Goal: Find specific page/section: Find specific page/section

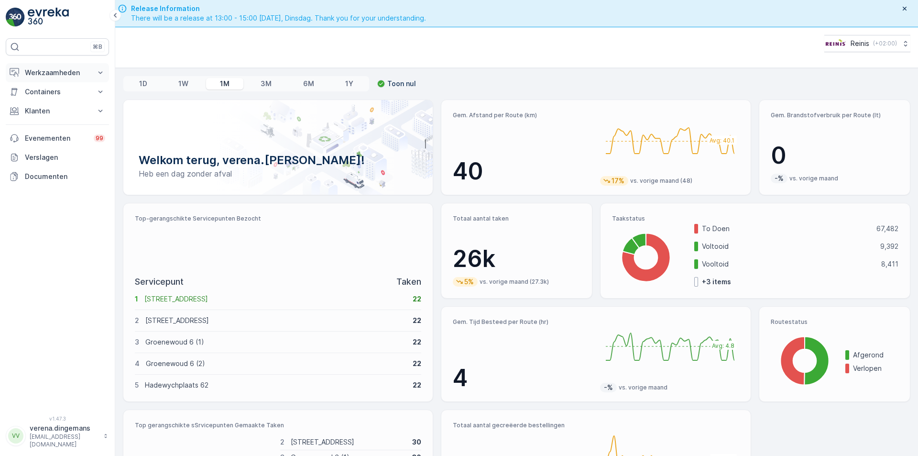
click at [68, 70] on p "Werkzaamheden" at bounding box center [57, 73] width 65 height 10
click at [37, 131] on p "Cockpit" at bounding box center [36, 129] width 25 height 10
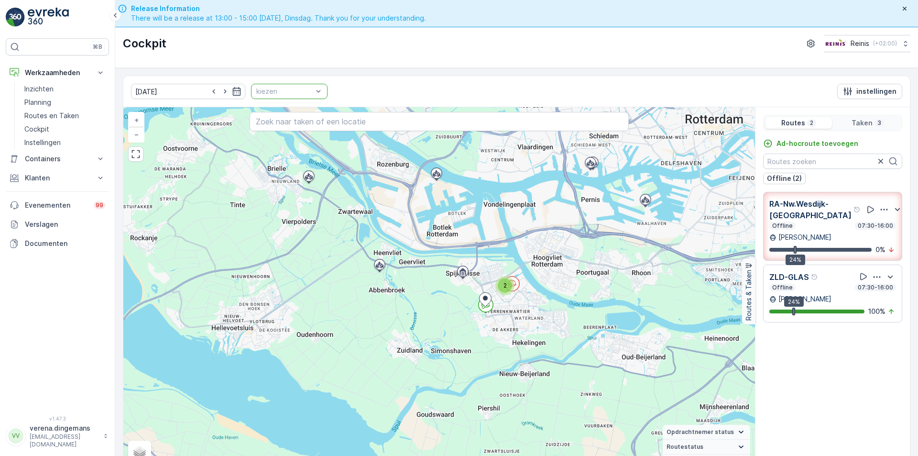
click at [302, 96] on div "kiezen" at bounding box center [289, 91] width 77 height 15
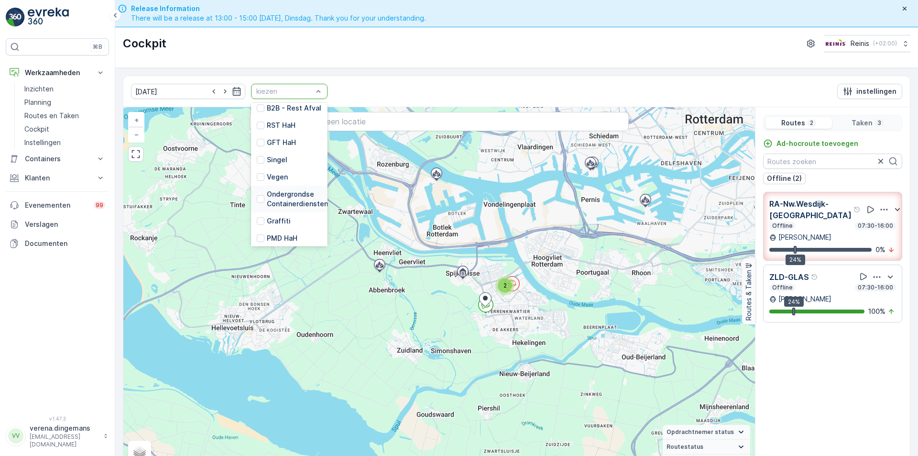
scroll to position [191, 0]
click at [257, 227] on div at bounding box center [261, 231] width 8 height 8
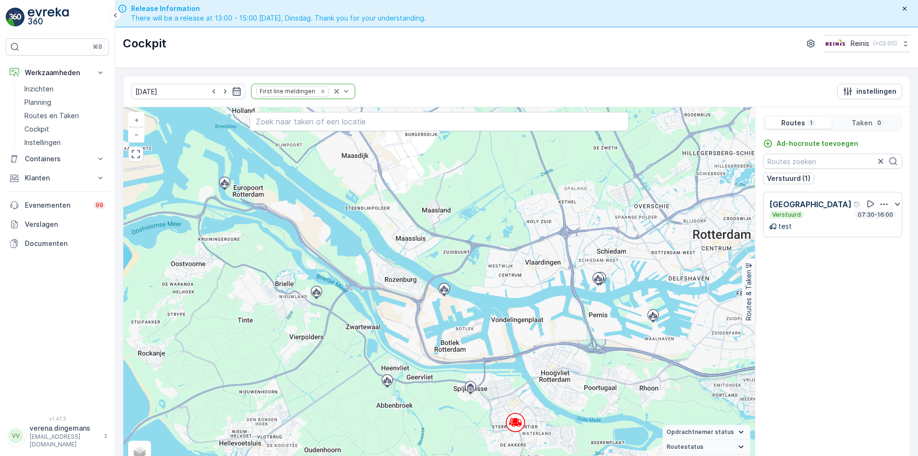
click at [845, 225] on div "test" at bounding box center [833, 226] width 127 height 10
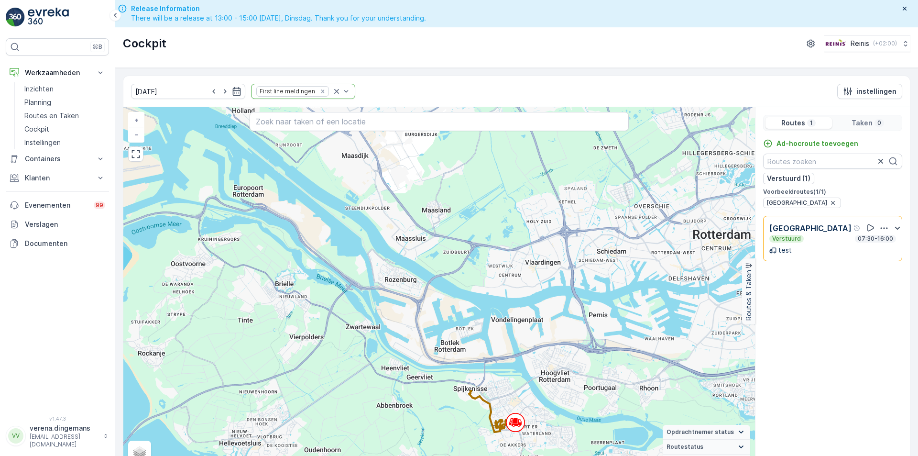
scroll to position [19, 0]
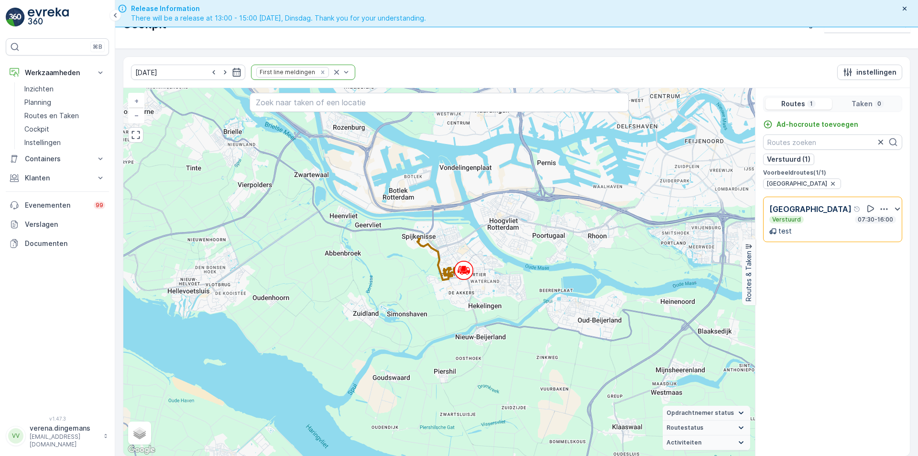
drag, startPoint x: 588, startPoint y: 391, endPoint x: 536, endPoint y: 258, distance: 143.3
click at [536, 258] on div "+ − Satelliet stappenplan Terrein Hybride Leaflet Sneltoetsen Kaartgegevens Kaa…" at bounding box center [439, 272] width 632 height 368
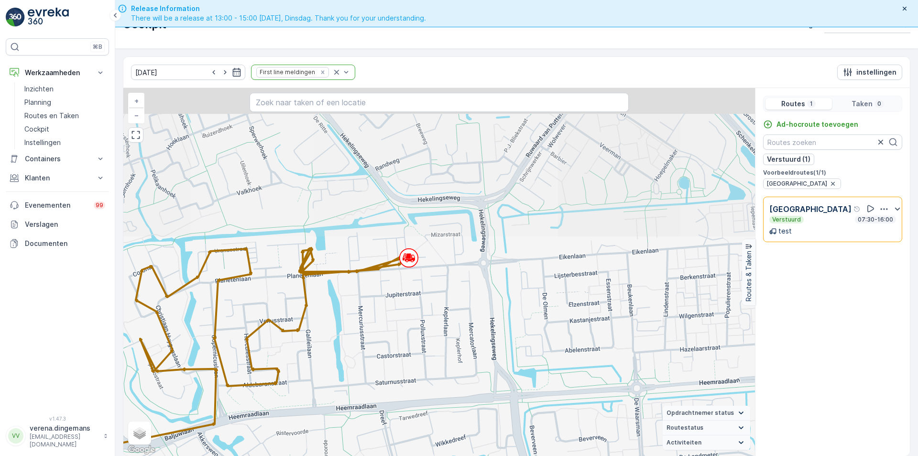
drag, startPoint x: 411, startPoint y: 214, endPoint x: 432, endPoint y: 359, distance: 146.9
click at [432, 359] on div "+ − Satelliet stappenplan Terrein Hybride Leaflet Sneltoetsen Kaartgegevens Kaa…" at bounding box center [439, 272] width 632 height 368
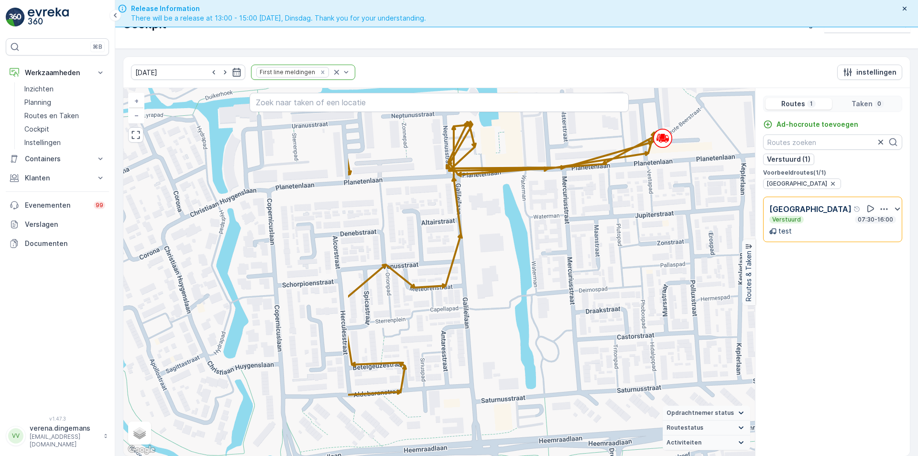
drag, startPoint x: 250, startPoint y: 328, endPoint x: 538, endPoint y: 238, distance: 301.7
click at [538, 238] on div "+ − Satelliet stappenplan Terrein Hybride Leaflet Sneltoetsen Kaartgegevens Kaa…" at bounding box center [439, 272] width 632 height 368
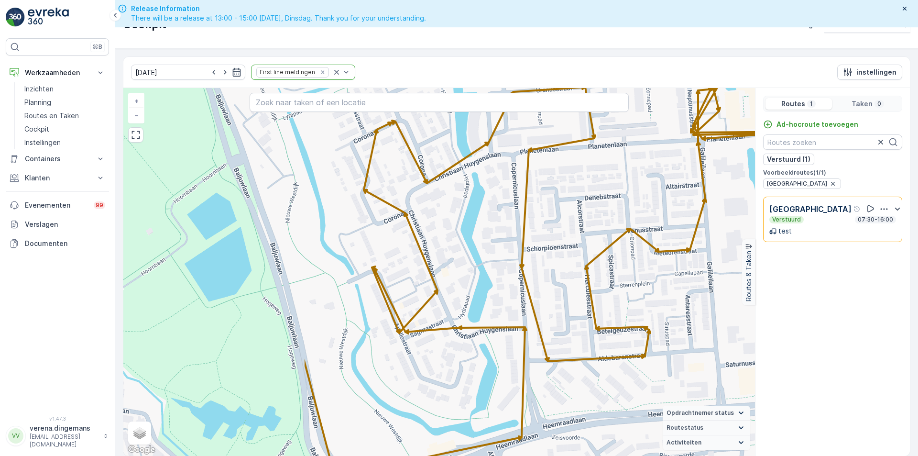
drag, startPoint x: 193, startPoint y: 416, endPoint x: 438, endPoint y: 380, distance: 247.1
click at [438, 380] on div "+ − Satelliet stappenplan Terrein Hybride Leaflet Sneltoetsen Kaartgegevens Kaa…" at bounding box center [439, 272] width 632 height 368
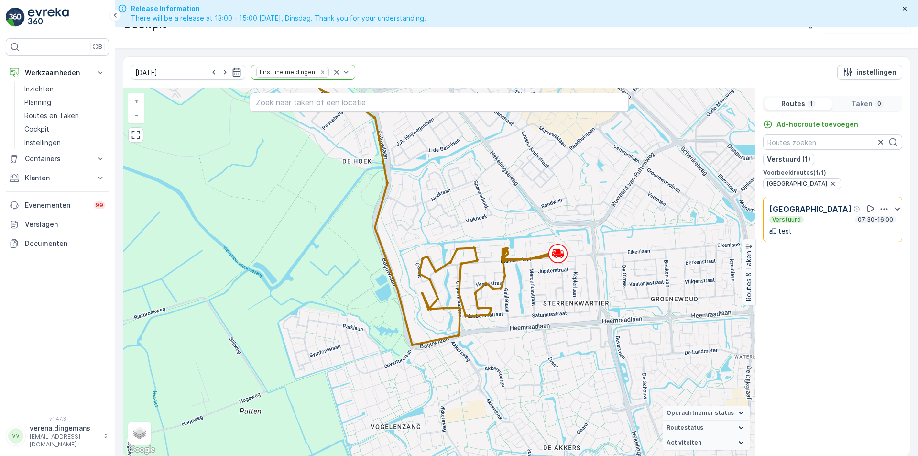
drag, startPoint x: 501, startPoint y: 397, endPoint x: 502, endPoint y: 338, distance: 58.8
click at [502, 338] on div "+ − Satelliet stappenplan Terrein Hybride Leaflet Sneltoetsen Kaartgegevens Kaa…" at bounding box center [439, 272] width 632 height 368
